Goal: Task Accomplishment & Management: Manage account settings

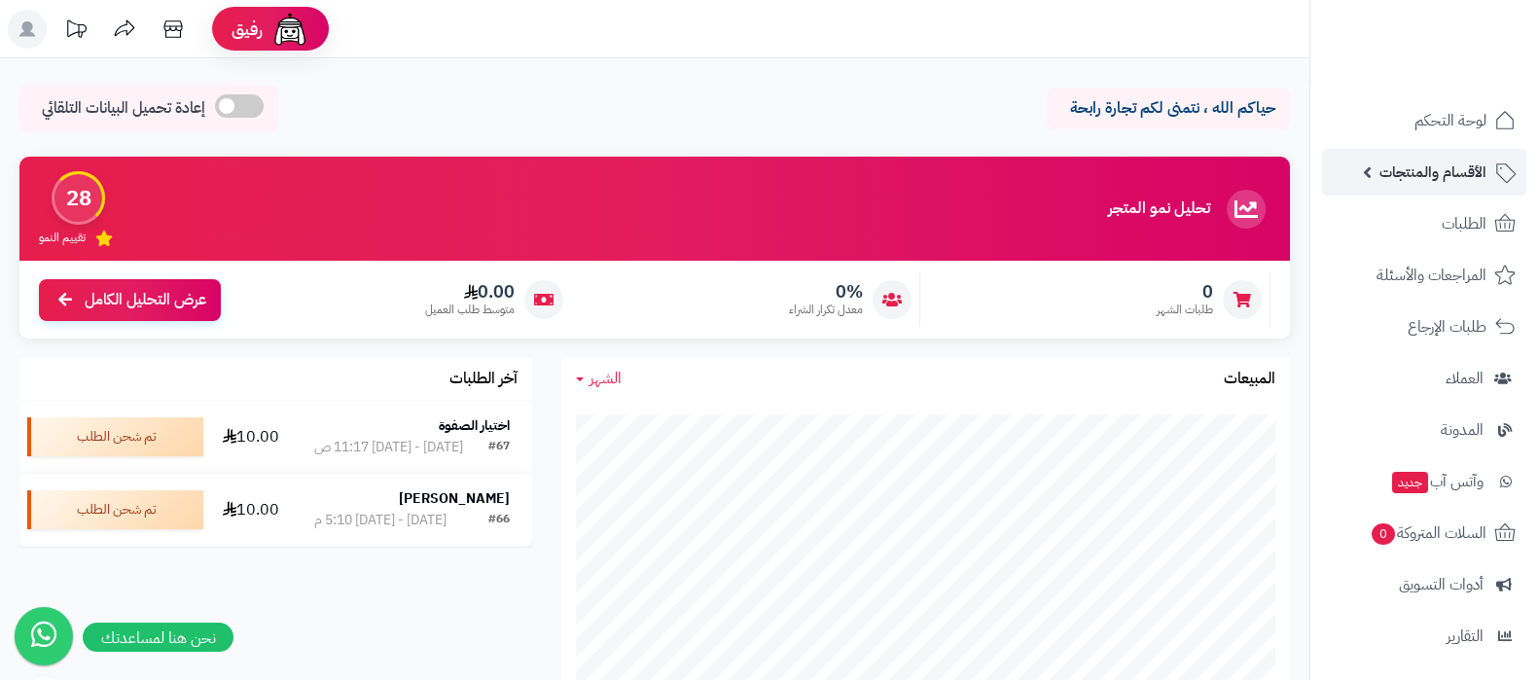
click at [1427, 178] on span "الأقسام والمنتجات" at bounding box center [1432, 172] width 107 height 27
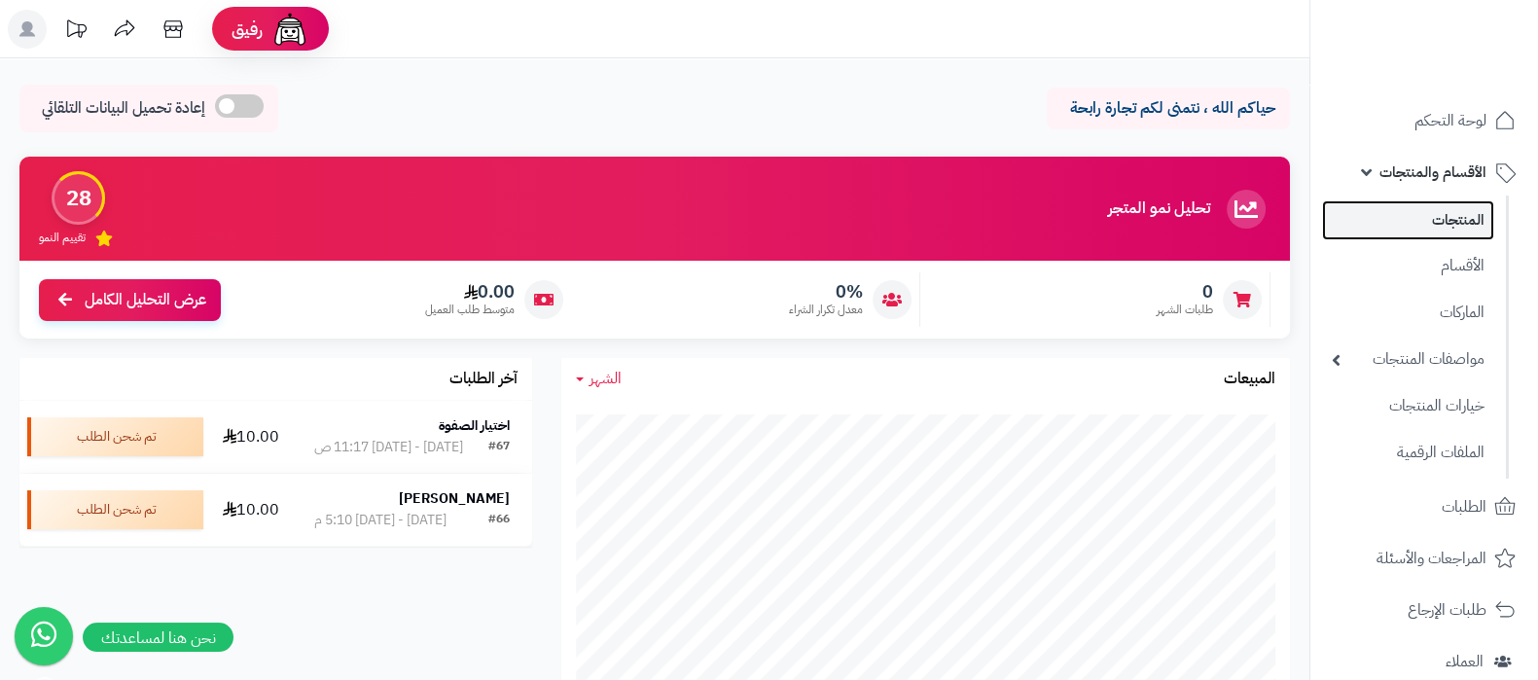
click at [1435, 216] on link "المنتجات" at bounding box center [1408, 220] width 172 height 40
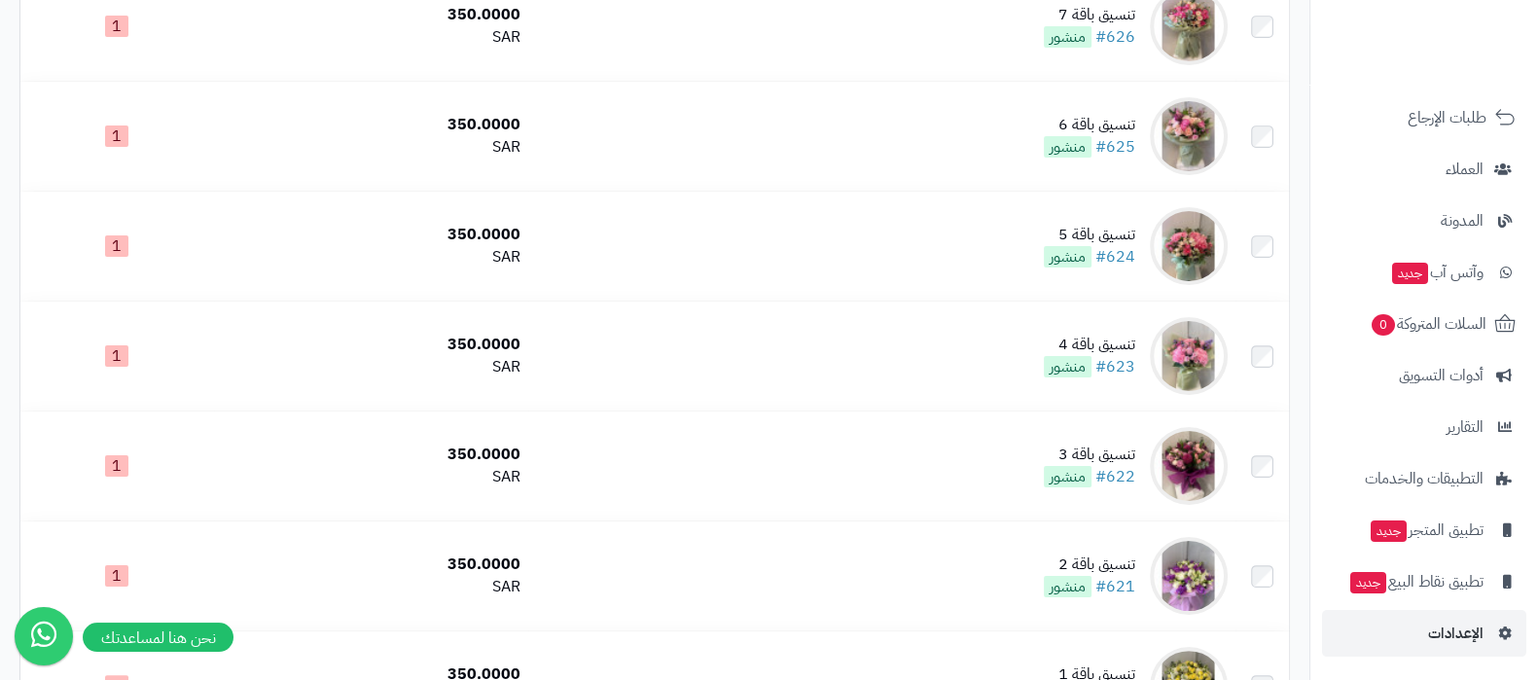
scroll to position [608, 0]
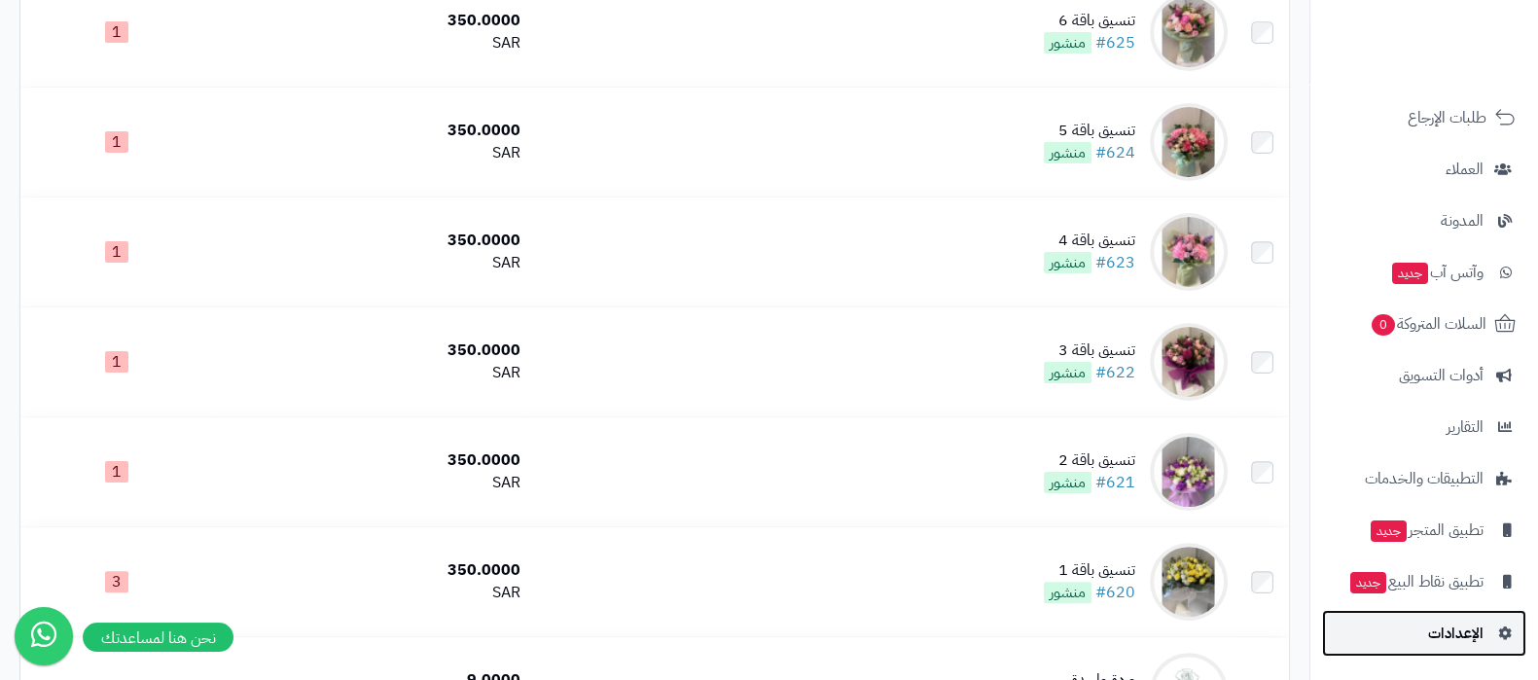
click at [1415, 637] on link "الإعدادات" at bounding box center [1424, 633] width 204 height 47
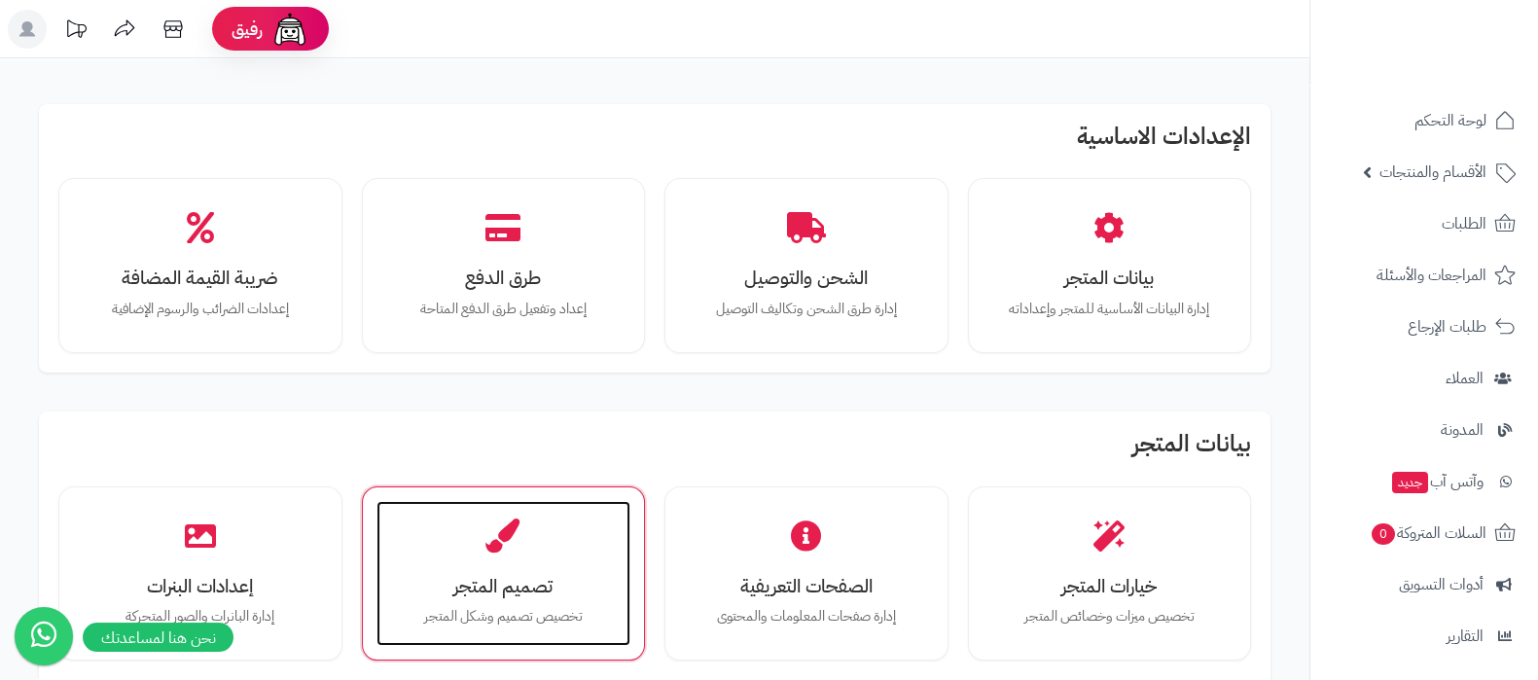
click at [530, 592] on h3 "تصميم المتجر" at bounding box center [504, 586] width 216 height 20
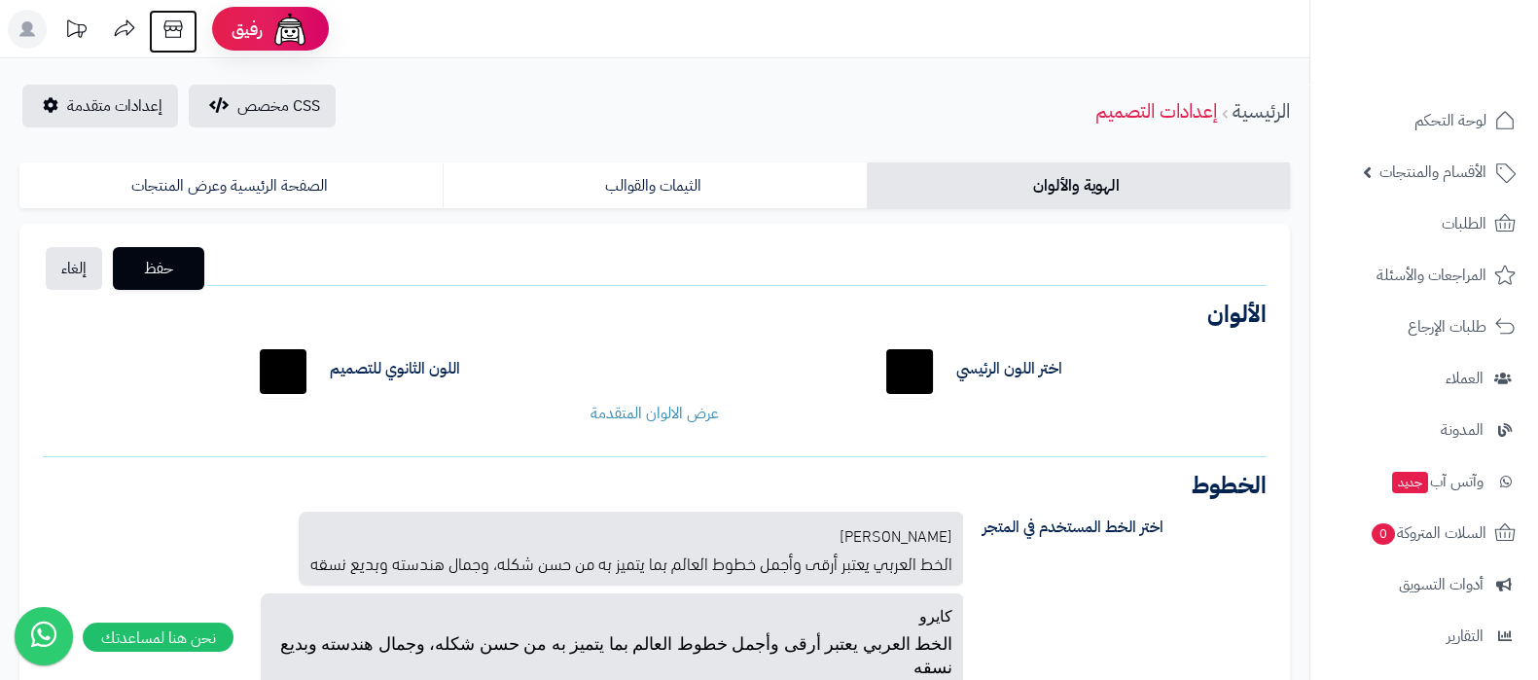
click at [190, 36] on icon at bounding box center [173, 29] width 39 height 39
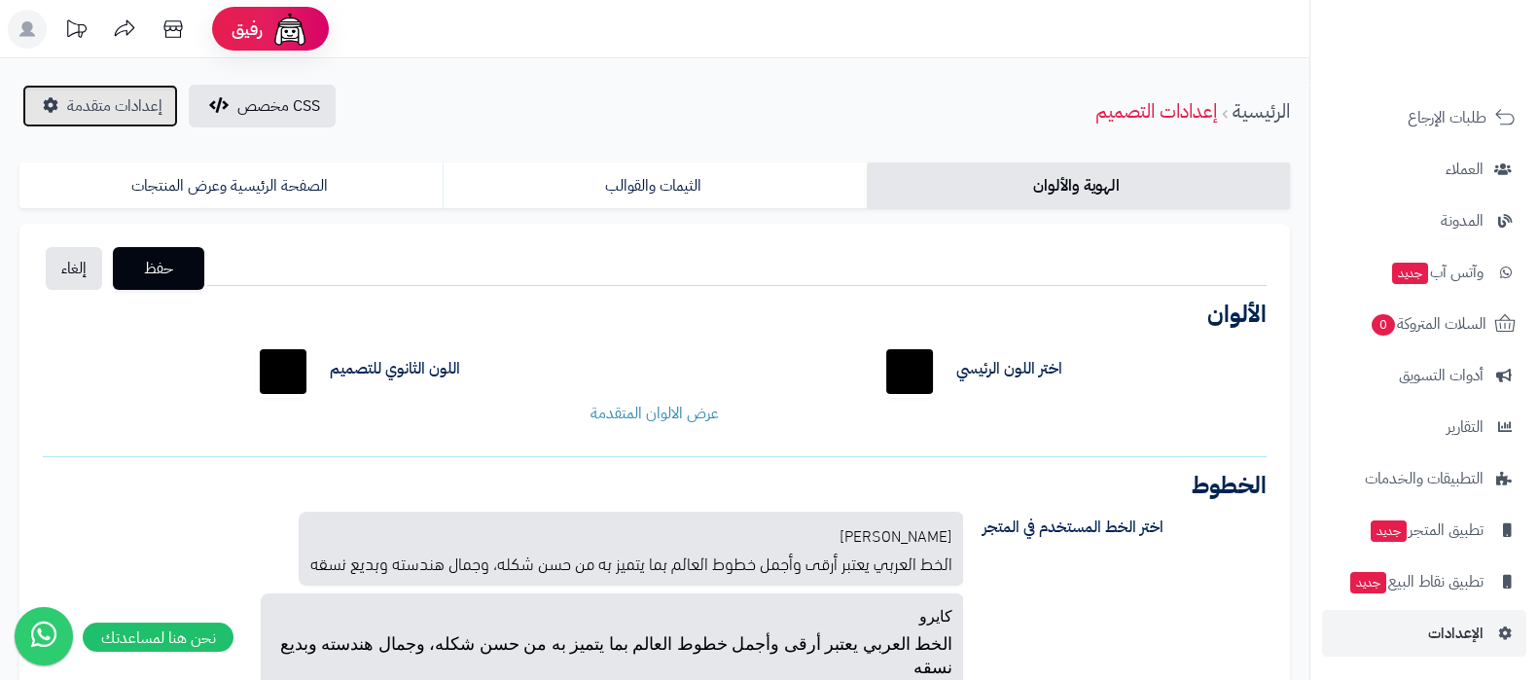
click at [76, 113] on span "إعدادات متقدمة" at bounding box center [114, 105] width 95 height 23
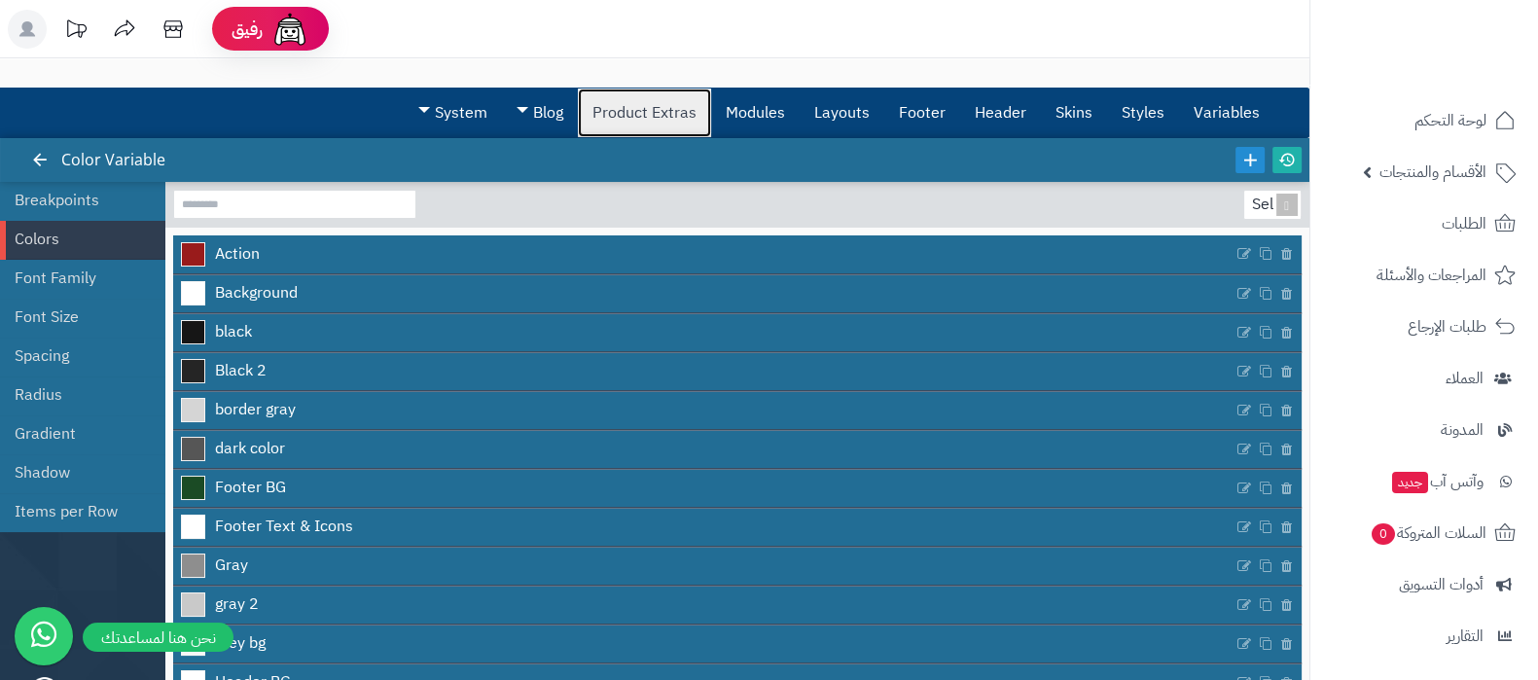
click at [670, 118] on link "Product Extras" at bounding box center [644, 113] width 133 height 49
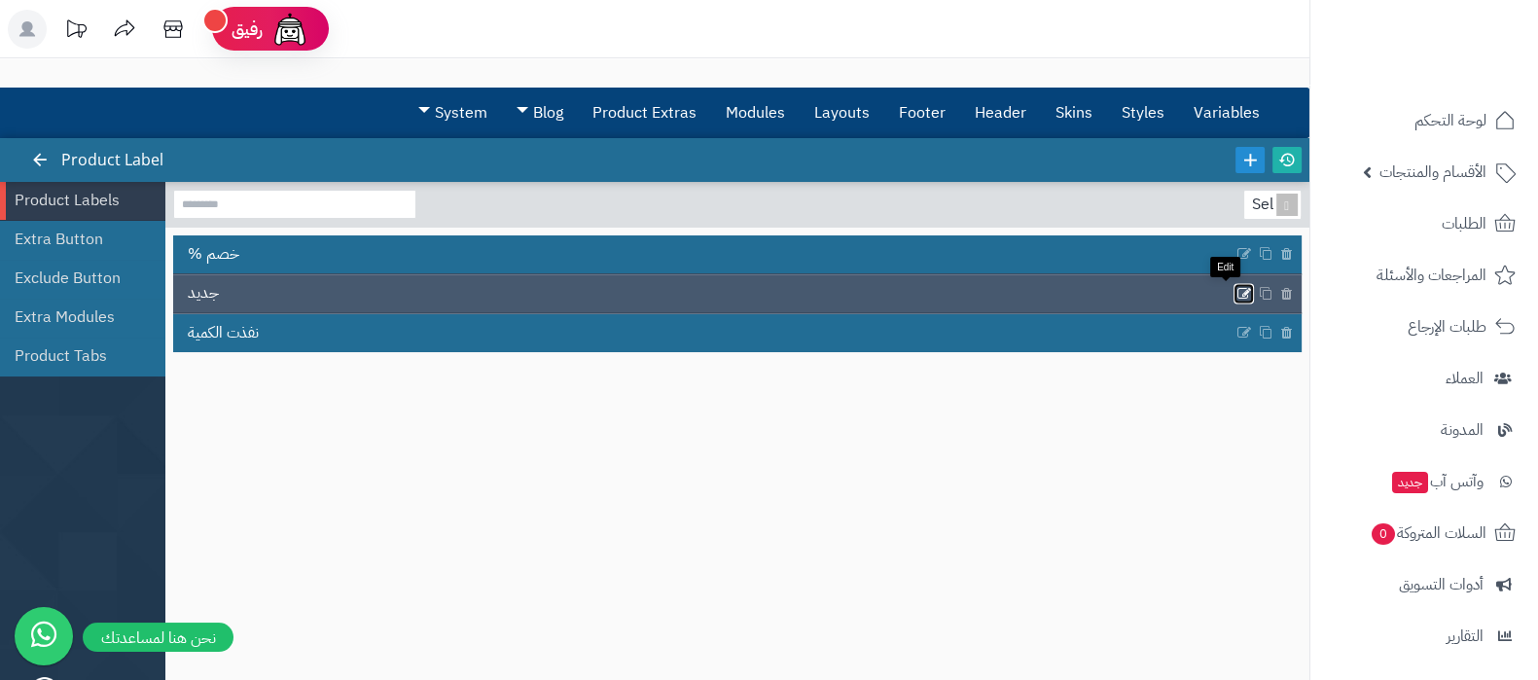
click at [1236, 292] on icon at bounding box center [1244, 293] width 16 height 17
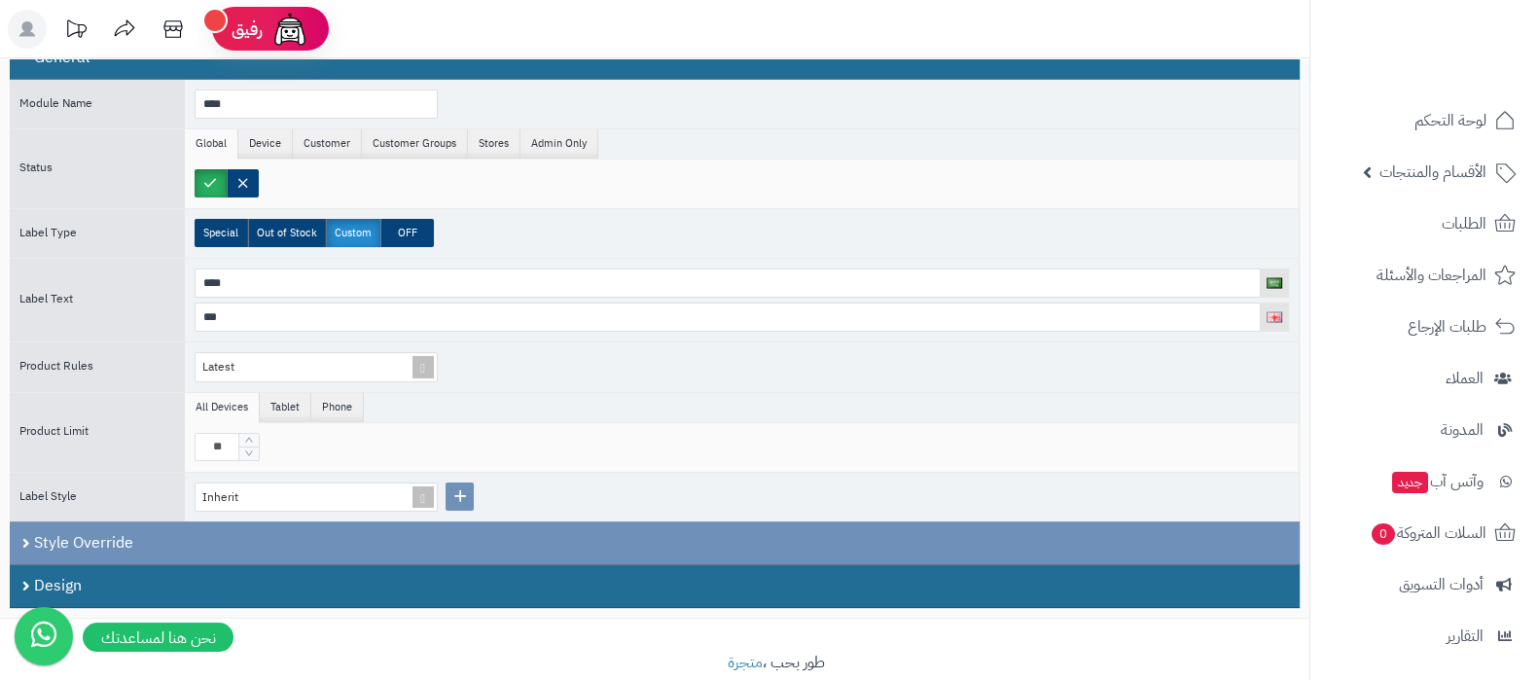
scroll to position [208, 0]
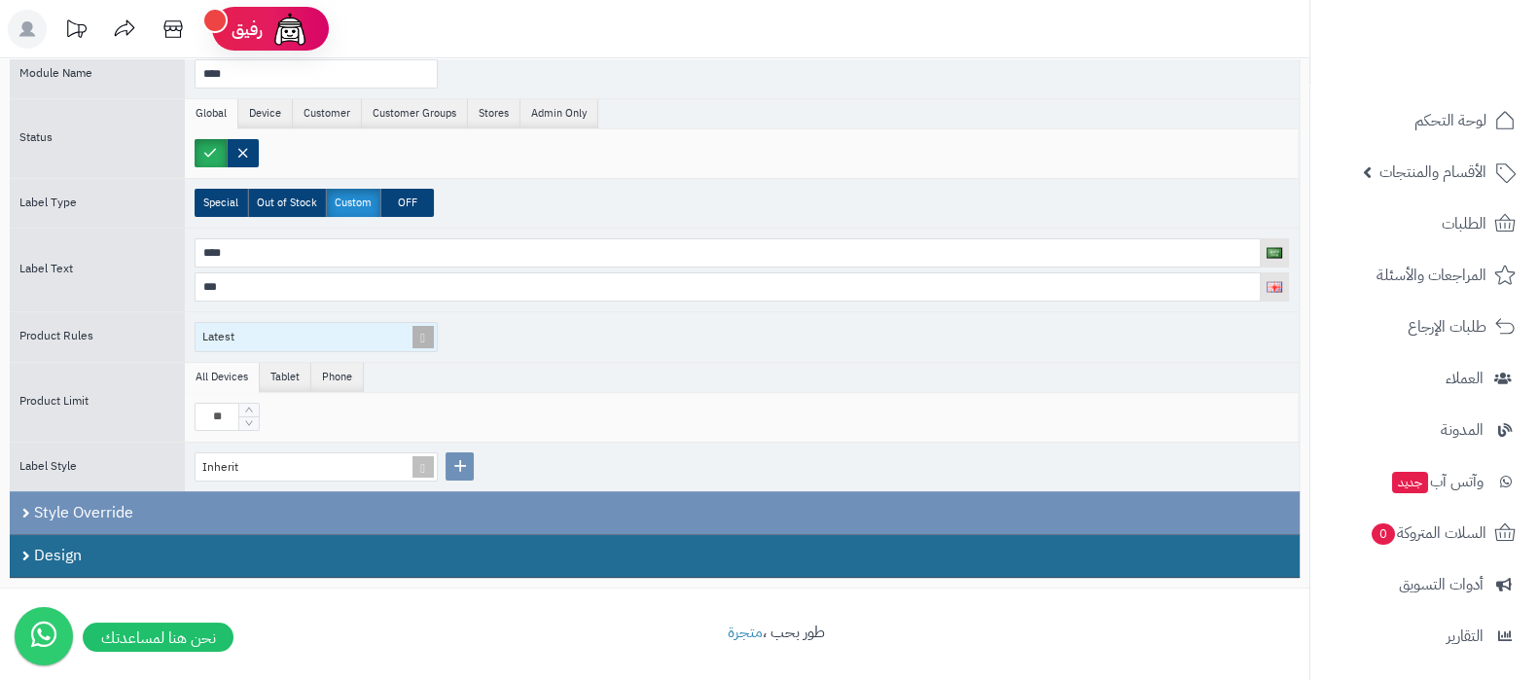
click at [429, 335] on span at bounding box center [423, 337] width 27 height 28
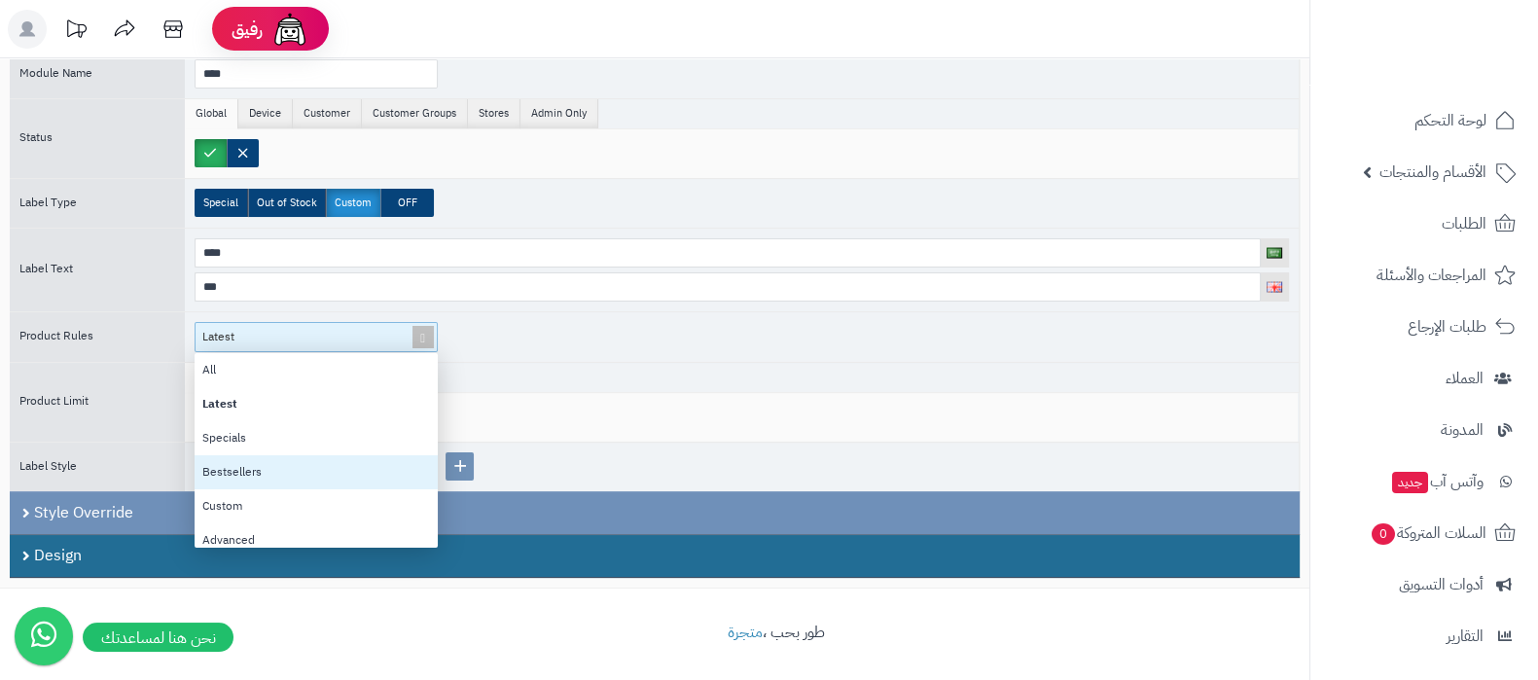
scroll to position [10, 0]
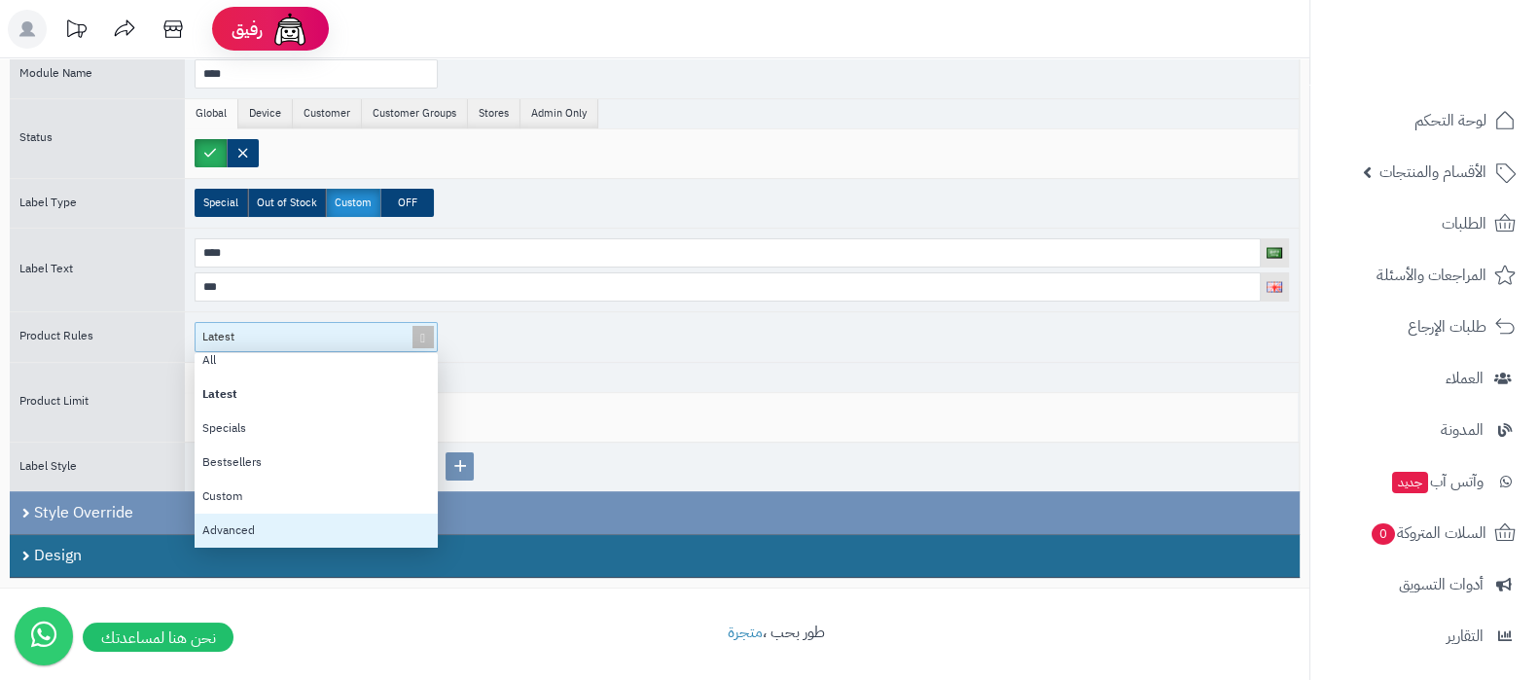
click at [289, 527] on div "Advanced" at bounding box center [316, 531] width 243 height 34
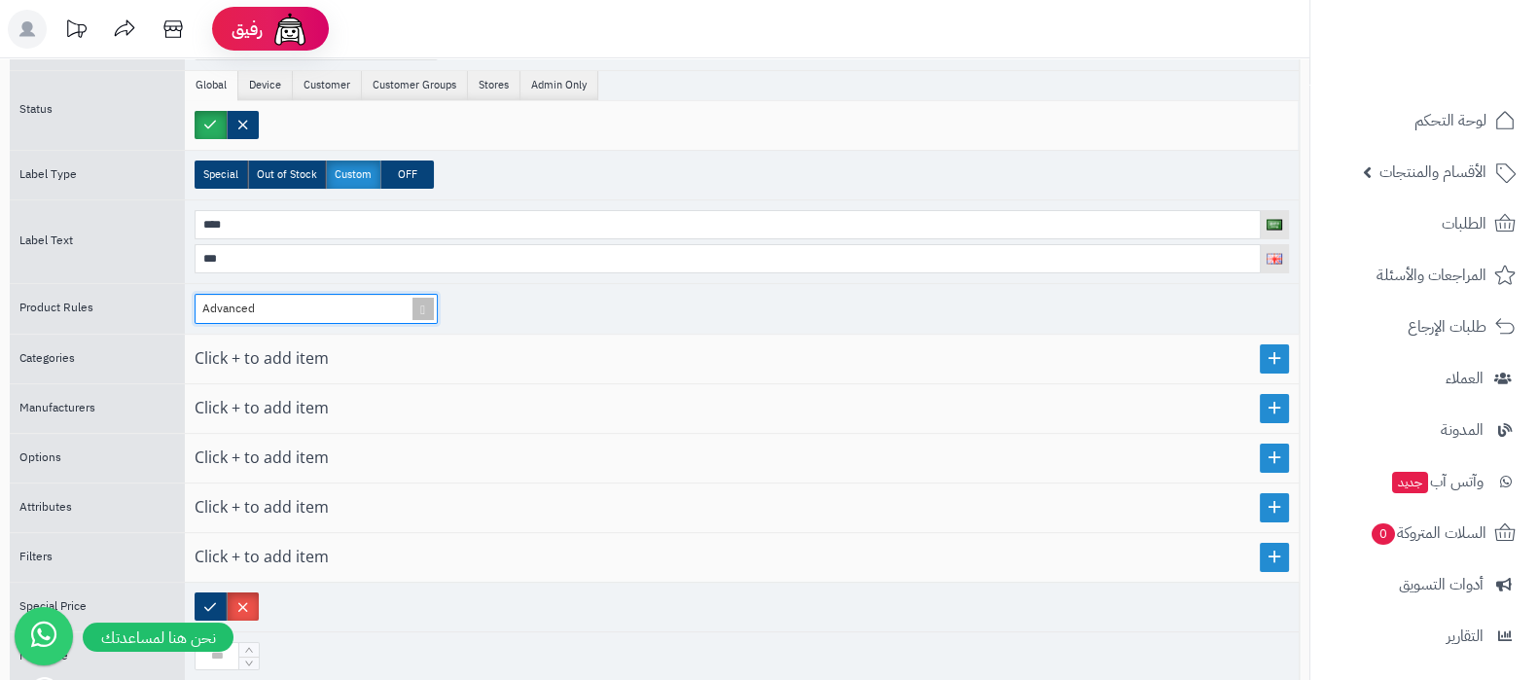
scroll to position [0, 0]
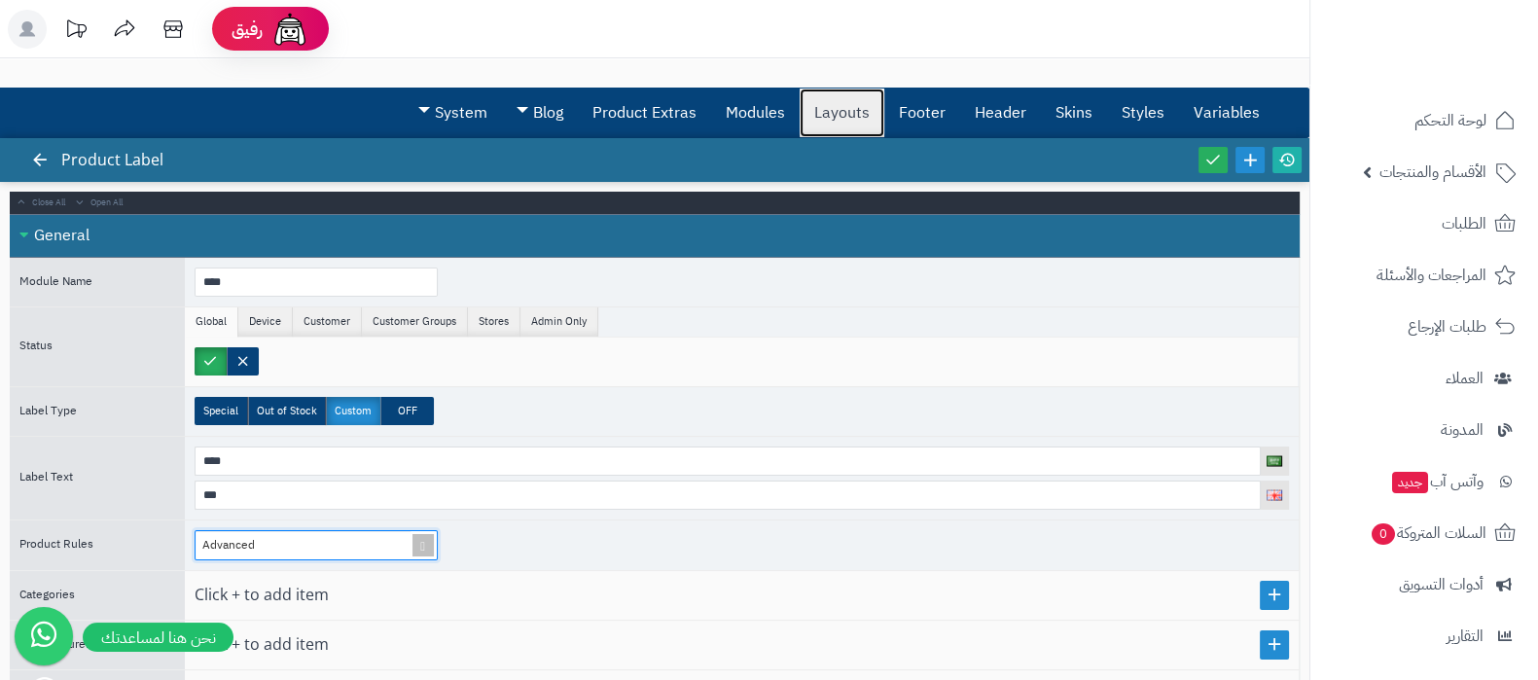
click at [825, 110] on link "Layouts" at bounding box center [842, 113] width 85 height 49
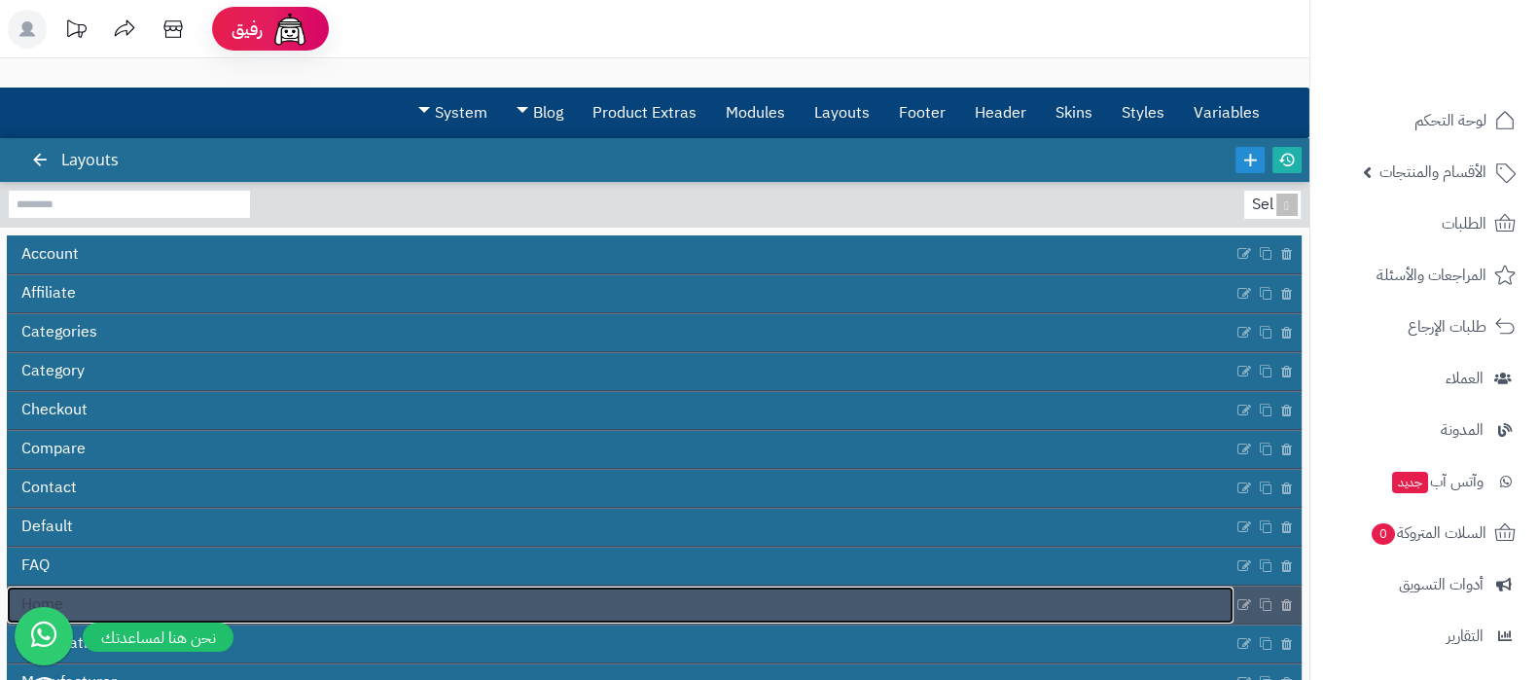
click at [817, 587] on link "Home" at bounding box center [620, 605] width 1227 height 37
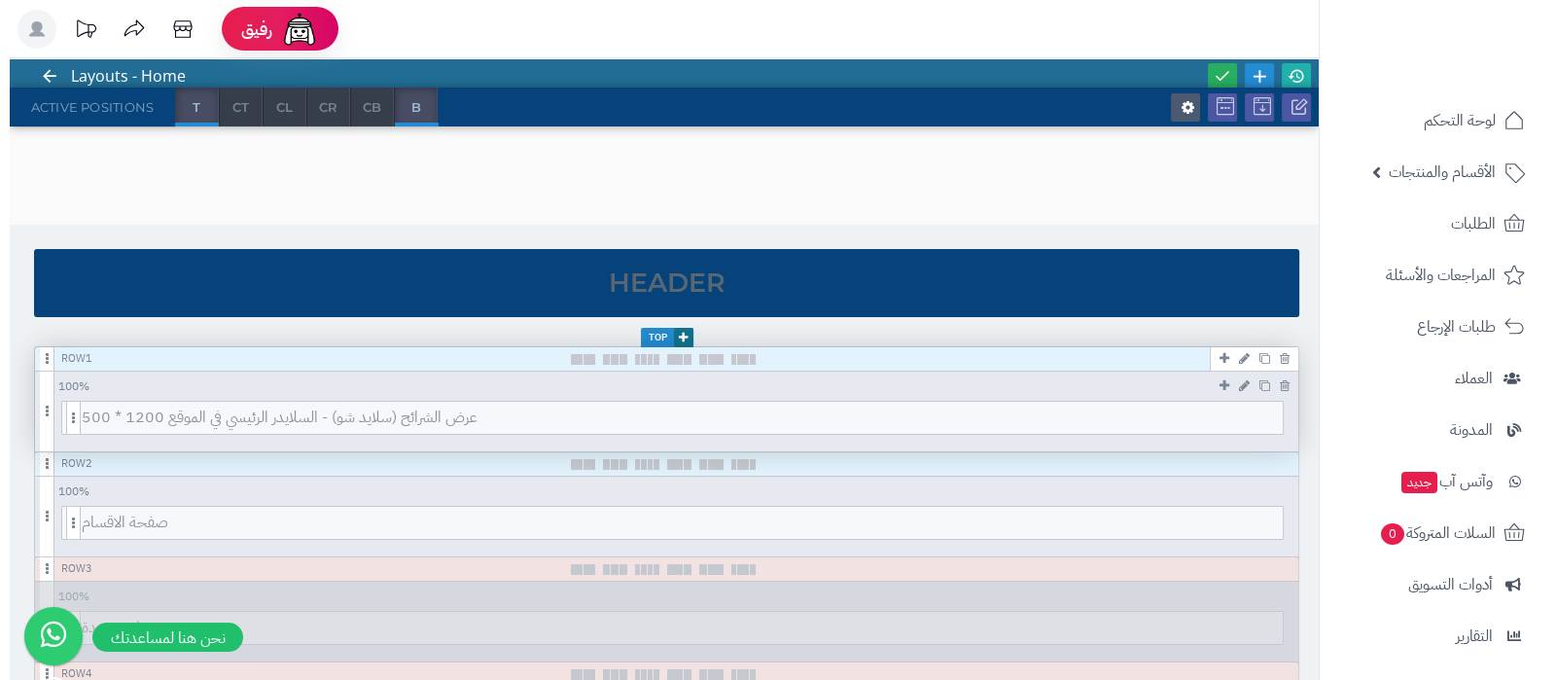
scroll to position [121, 0]
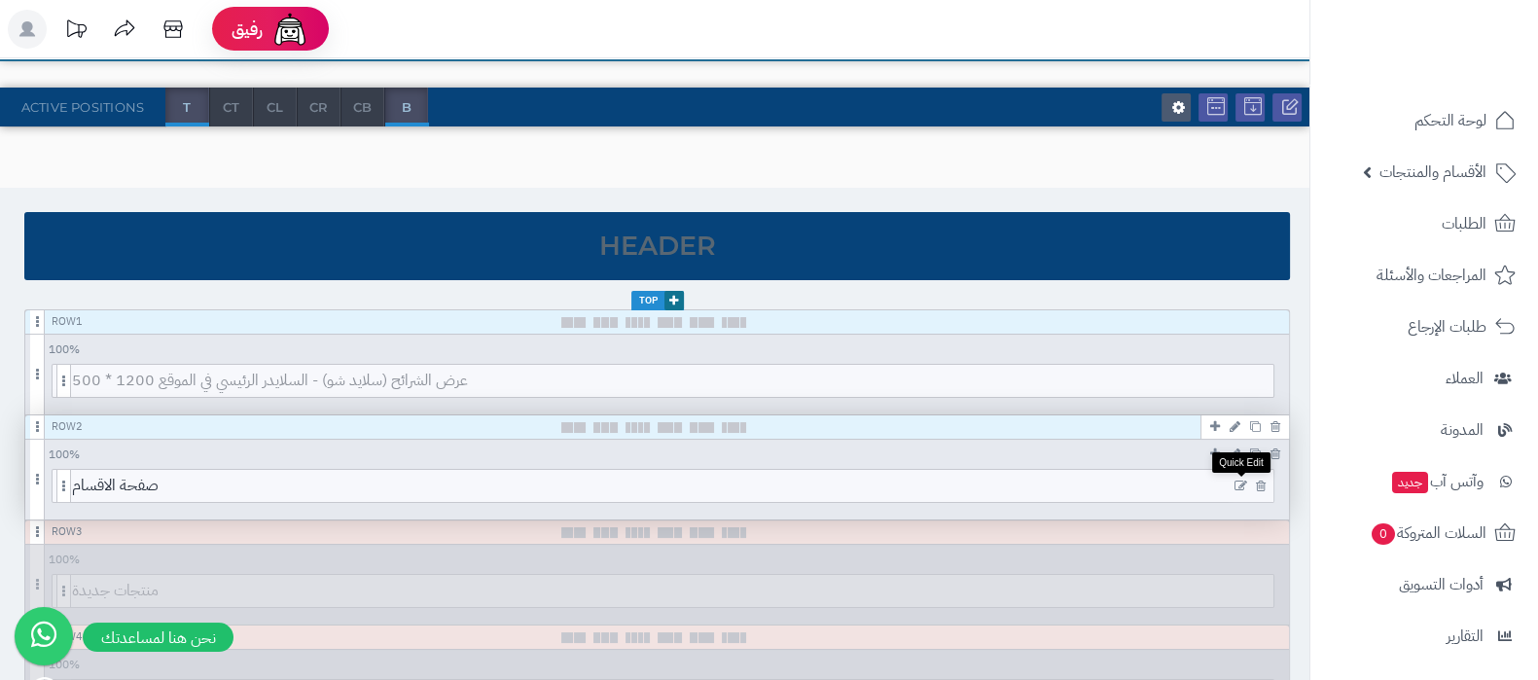
click at [1244, 482] on icon at bounding box center [1240, 487] width 13 height 14
